Goal: Task Accomplishment & Management: Manage account settings

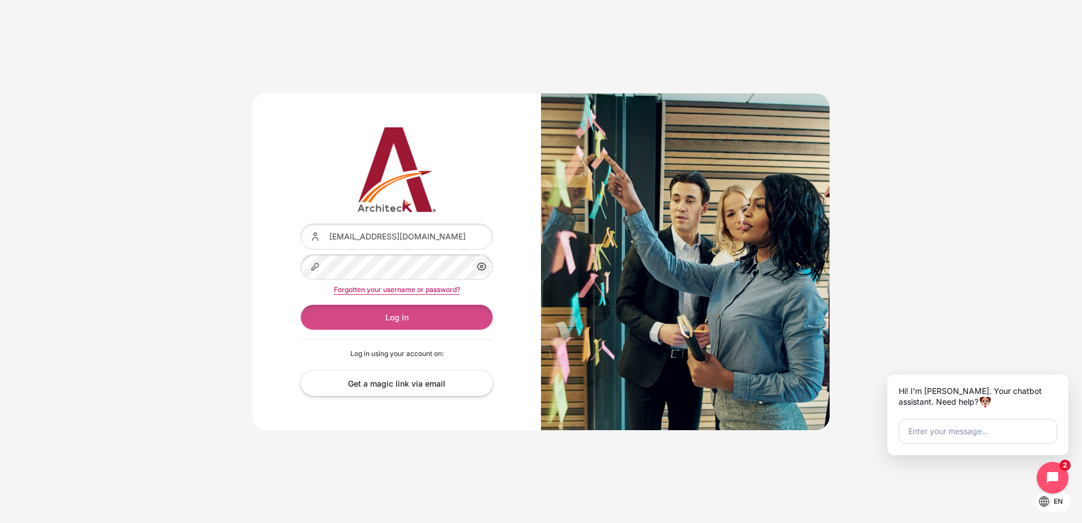
click at [364, 317] on button "Log in" at bounding box center [397, 316] width 192 height 25
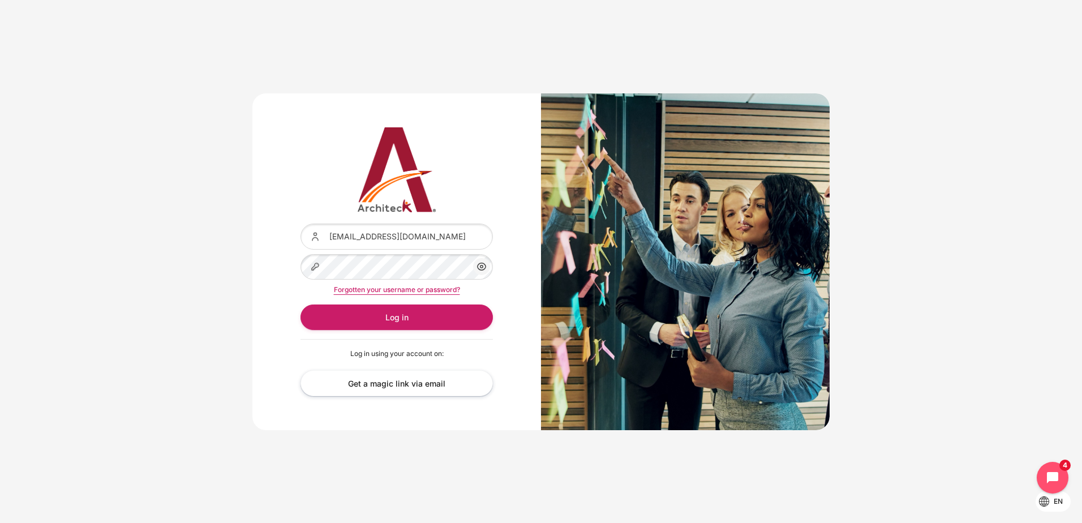
click at [483, 272] on icon "Content" at bounding box center [482, 267] width 14 height 14
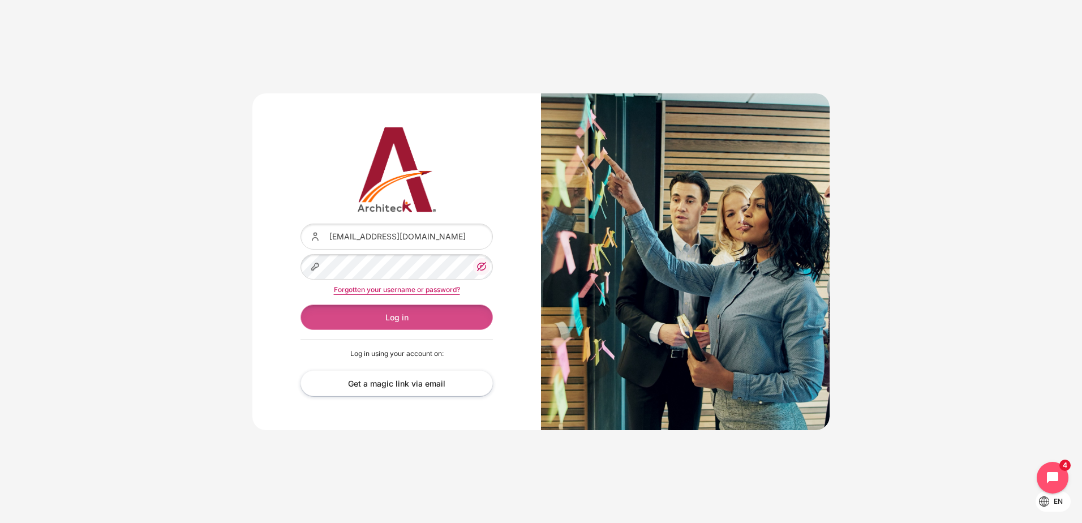
click at [409, 318] on button "Log in" at bounding box center [397, 316] width 192 height 25
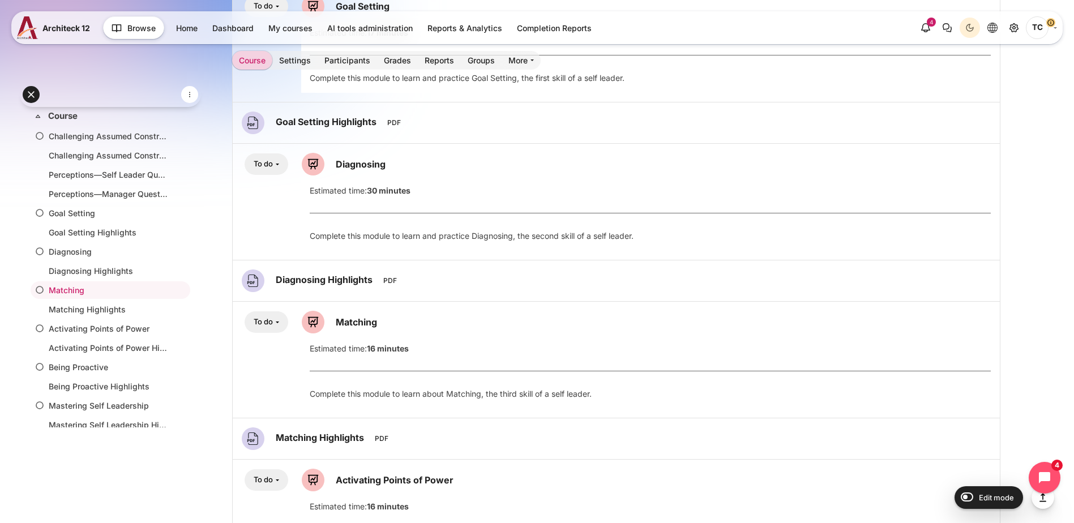
scroll to position [578, 0]
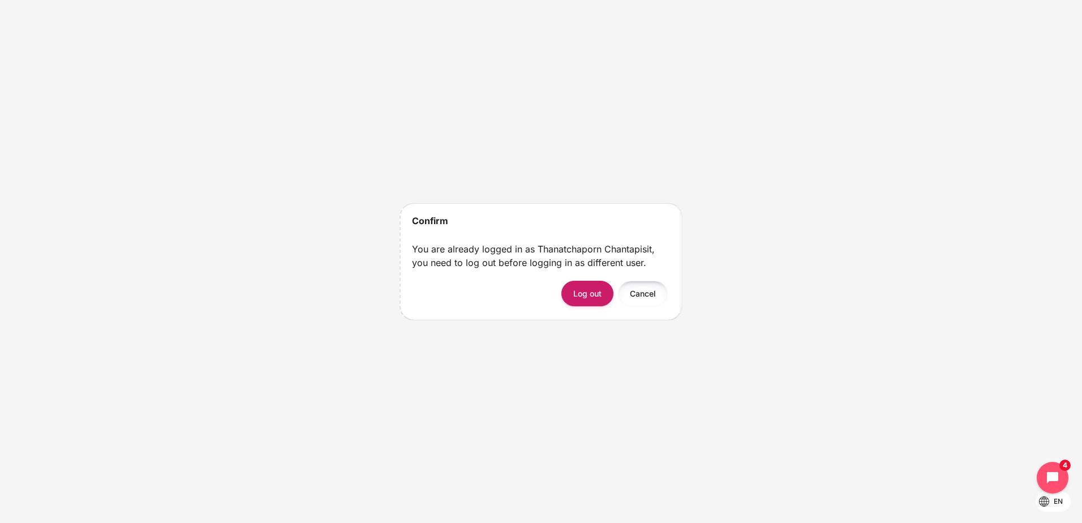
click at [640, 299] on button "Cancel" at bounding box center [643, 293] width 50 height 25
